Goal: Check status: Check status

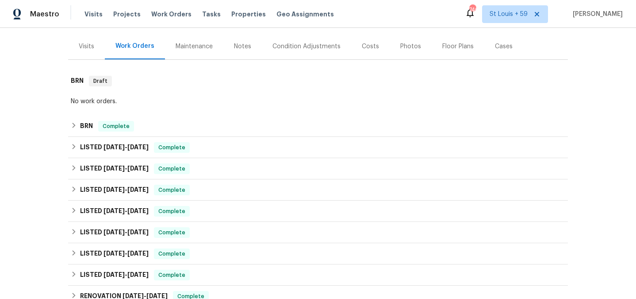
scroll to position [99, 0]
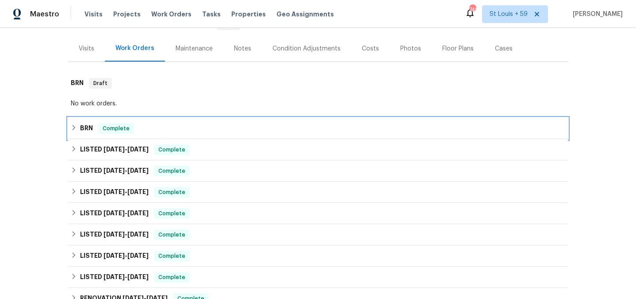
click at [95, 129] on div "BRN Complete" at bounding box center [318, 128] width 495 height 11
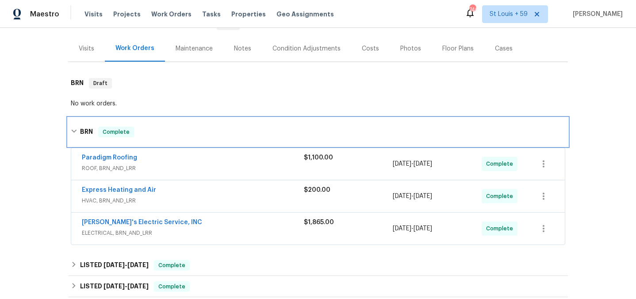
scroll to position [100, 0]
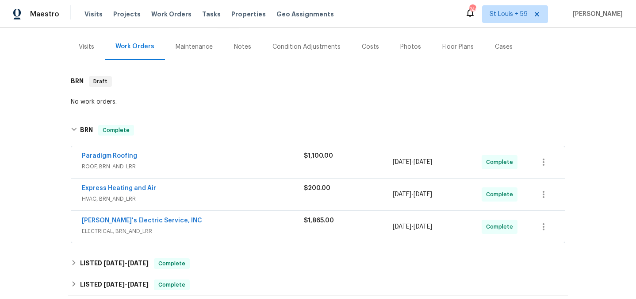
click at [192, 153] on div "Paradigm Roofing" at bounding box center [193, 156] width 222 height 11
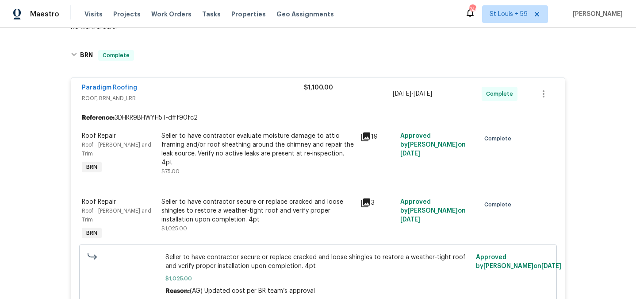
scroll to position [279, 0]
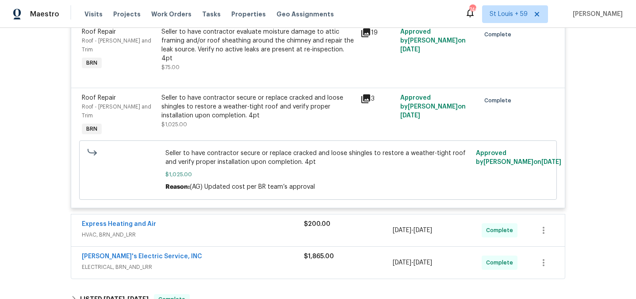
click at [189, 219] on div "Express Heating and Air" at bounding box center [193, 224] width 222 height 11
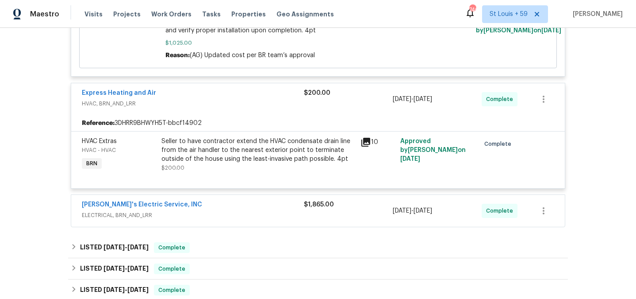
scroll to position [421, 0]
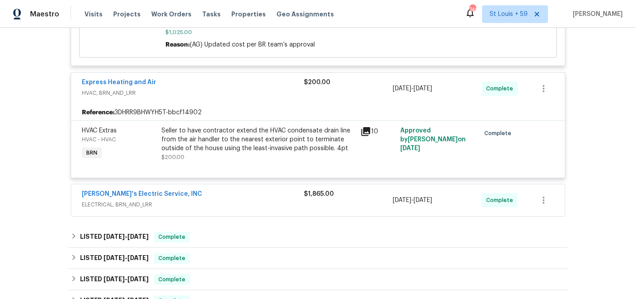
click at [195, 189] on div "[PERSON_NAME]'s Electric Service, INC" at bounding box center [193, 194] width 222 height 11
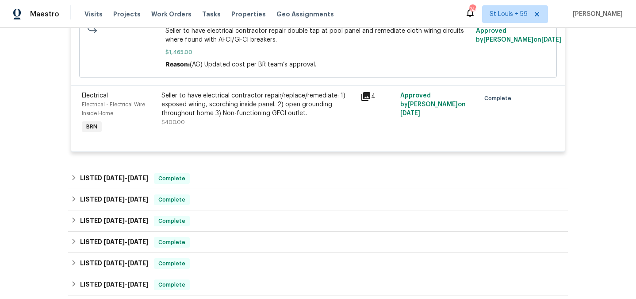
scroll to position [697, 0]
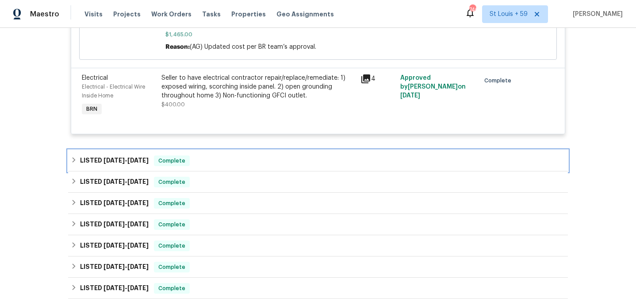
click at [119, 157] on span "[DATE]" at bounding box center [114, 160] width 21 height 6
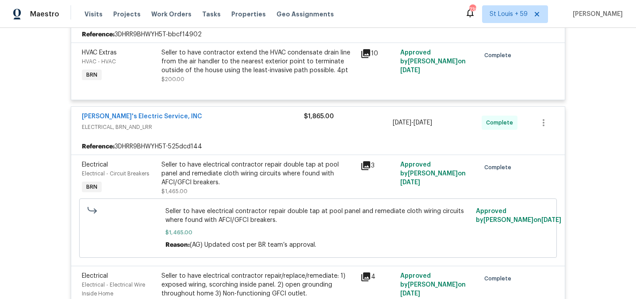
scroll to position [517, 0]
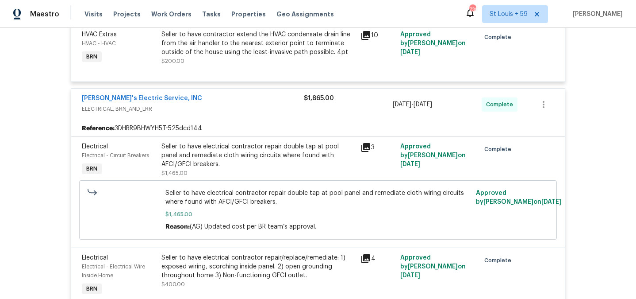
click at [259, 142] on div "Seller to have electrical contractor repair double tap at pool panel and remedi…" at bounding box center [259, 155] width 194 height 27
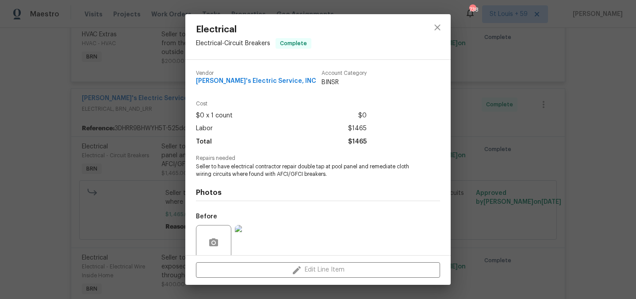
scroll to position [72, 0]
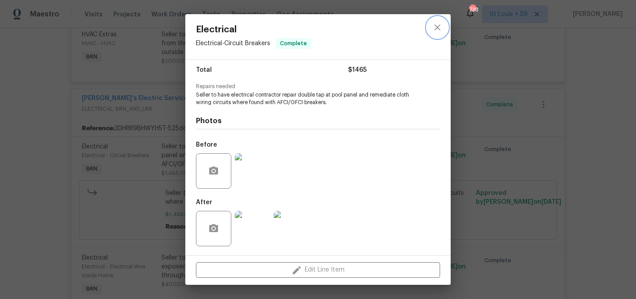
click at [442, 28] on icon "close" at bounding box center [437, 27] width 11 height 11
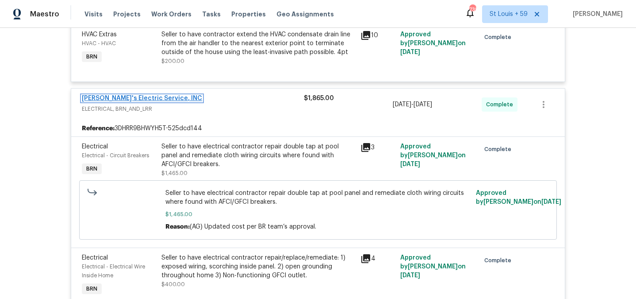
click at [131, 95] on link "[PERSON_NAME]'s Electric Service, INC" at bounding box center [142, 98] width 120 height 6
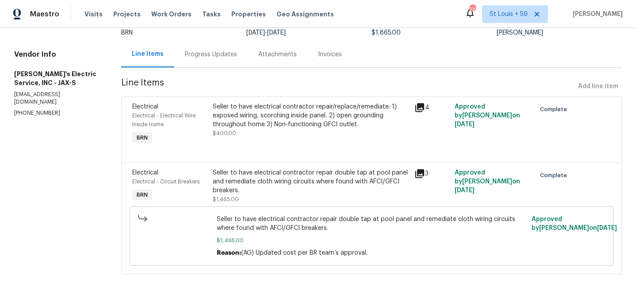
click at [211, 48] on div "Progress Updates" at bounding box center [210, 54] width 73 height 26
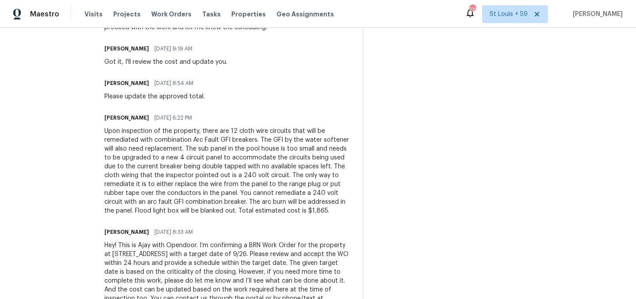
scroll to position [544, 0]
